Goal: Find specific page/section: Find specific page/section

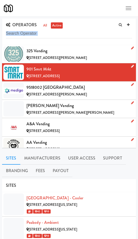
drag, startPoint x: 0, startPoint y: 42, endPoint x: -28, endPoint y: 48, distance: 28.7
click at [0, 48] on html "Okay Okay Select date: previous 2025-Sep next Su Mo Tu We Th Fr Sa 31 1 2 3 4 5…" at bounding box center [69, 119] width 138 height 239
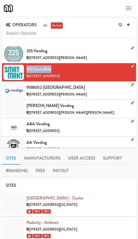
drag, startPoint x: 2, startPoint y: 68, endPoint x: -36, endPoint y: 74, distance: 38.2
click at [0, 74] on html "Okay Okay Select date: previous 2025-Sep next Su Mo Tu We Th Fr Sa 31 1 2 3 4 5…" at bounding box center [69, 119] width 138 height 239
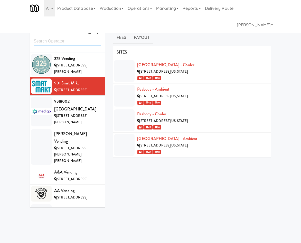
click at [49, 41] on input "text" at bounding box center [68, 41] width 68 height 10
type input "v"
paste input "Chaska Lodging"
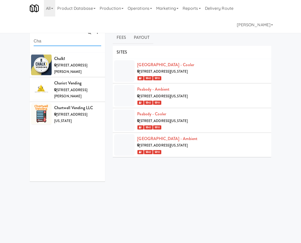
click at [82, 44] on input "Cha" at bounding box center [68, 41] width 68 height 10
click at [81, 45] on input "Cha" at bounding box center [68, 41] width 68 height 10
paste input "Swiftmart"
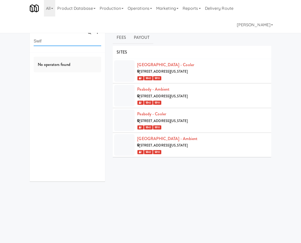
type input "Swif"
click at [75, 62] on div "Swift Mart Retail Solutions" at bounding box center [77, 59] width 47 height 8
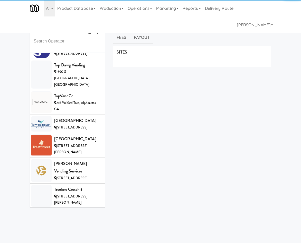
scroll to position [6329, 0]
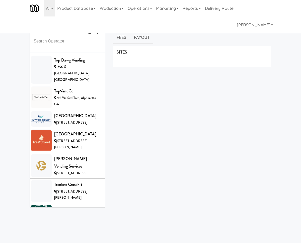
click at [66, 43] on input "text" at bounding box center [68, 41] width 68 height 10
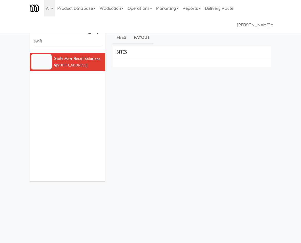
scroll to position [0, 0]
click at [53, 35] on div "swift" at bounding box center [68, 37] width 68 height 17
click at [52, 40] on input "swift" at bounding box center [68, 41] width 68 height 10
type input "for fun"
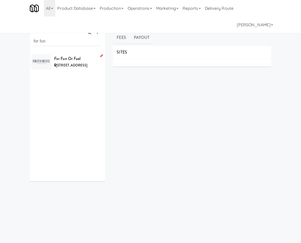
click at [74, 68] on div "[STREET_ADDRESS]" at bounding box center [77, 65] width 47 height 6
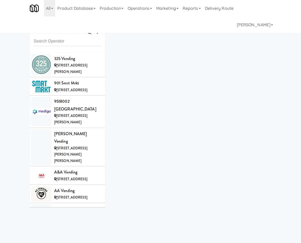
drag, startPoint x: 54, startPoint y: 48, endPoint x: 56, endPoint y: 44, distance: 3.8
click at [55, 47] on div "OPERATORS all active" at bounding box center [67, 35] width 75 height 34
click at [57, 43] on input "text" at bounding box center [68, 41] width 68 height 10
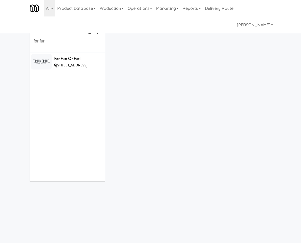
drag, startPoint x: 79, startPoint y: 66, endPoint x: 92, endPoint y: 45, distance: 24.9
click at [79, 66] on span "[STREET_ADDRESS]" at bounding box center [71, 65] width 31 height 5
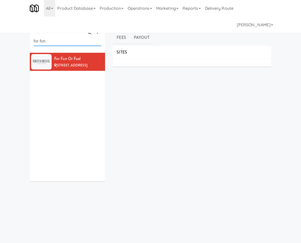
click at [51, 44] on input "for fun" at bounding box center [68, 41] width 68 height 10
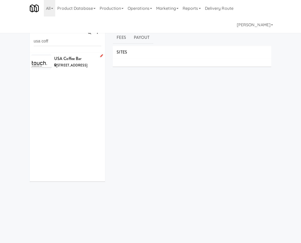
click at [64, 59] on div "USA Coffee Bar" at bounding box center [77, 59] width 47 height 8
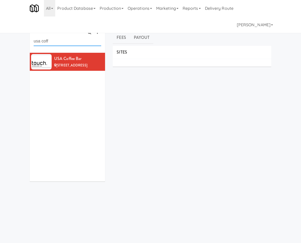
click at [66, 39] on input "usa coff" at bounding box center [68, 41] width 68 height 10
click at [66, 38] on input "usa coff" at bounding box center [68, 41] width 68 height 10
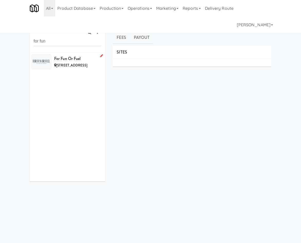
click at [72, 68] on span "[STREET_ADDRESS]" at bounding box center [71, 65] width 31 height 5
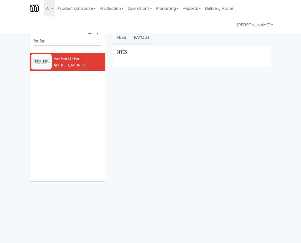
click at [58, 43] on input "for fun" at bounding box center [68, 41] width 68 height 10
click at [57, 43] on input "for fun" at bounding box center [68, 41] width 68 height 10
paste input "Barrington Realty Advisors"
paste input "text"
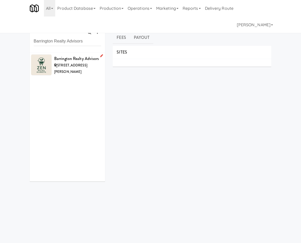
click at [64, 61] on div "Barrington Realty Advisors" at bounding box center [77, 59] width 47 height 8
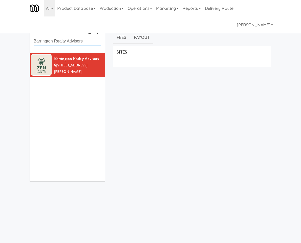
click at [75, 41] on input "Barrington Realty Advisors" at bounding box center [68, 41] width 68 height 10
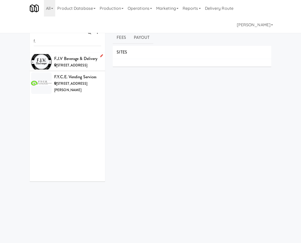
click at [63, 69] on div "[STREET_ADDRESS]" at bounding box center [77, 65] width 47 height 6
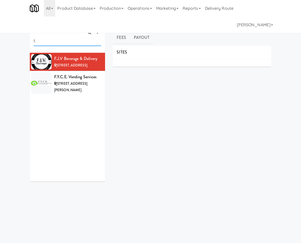
click at [37, 46] on input "f." at bounding box center [68, 41] width 68 height 10
type input "a"
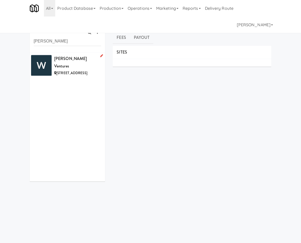
click at [65, 70] on span "[STREET_ADDRESS]" at bounding box center [71, 72] width 31 height 5
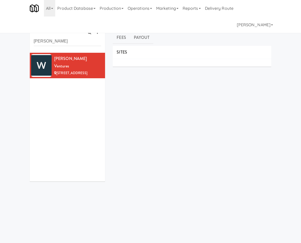
click at [48, 35] on div "[PERSON_NAME]" at bounding box center [68, 37] width 68 height 17
click at [49, 45] on input "[PERSON_NAME]" at bounding box center [68, 41] width 68 height 10
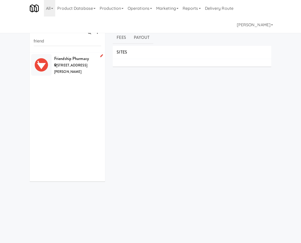
drag, startPoint x: 76, startPoint y: 63, endPoint x: 116, endPoint y: 2, distance: 73.4
click at [76, 63] on span "[STREET_ADDRESS][PERSON_NAME]" at bounding box center [70, 68] width 33 height 11
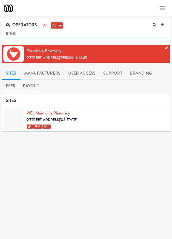
click at [31, 35] on input "friend" at bounding box center [86, 34] width 160 height 10
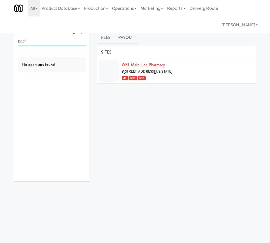
click at [25, 41] on input "paci" at bounding box center [52, 41] width 68 height 10
type input "rose"
drag, startPoint x: 13, startPoint y: 209, endPoint x: 7, endPoint y: 207, distance: 6.3
click at [13, 209] on div "OPERATORS all active rose No operators found Sites Manufacturers User Access Su…" at bounding box center [134, 128] width 249 height 220
